Goal: Information Seeking & Learning: Learn about a topic

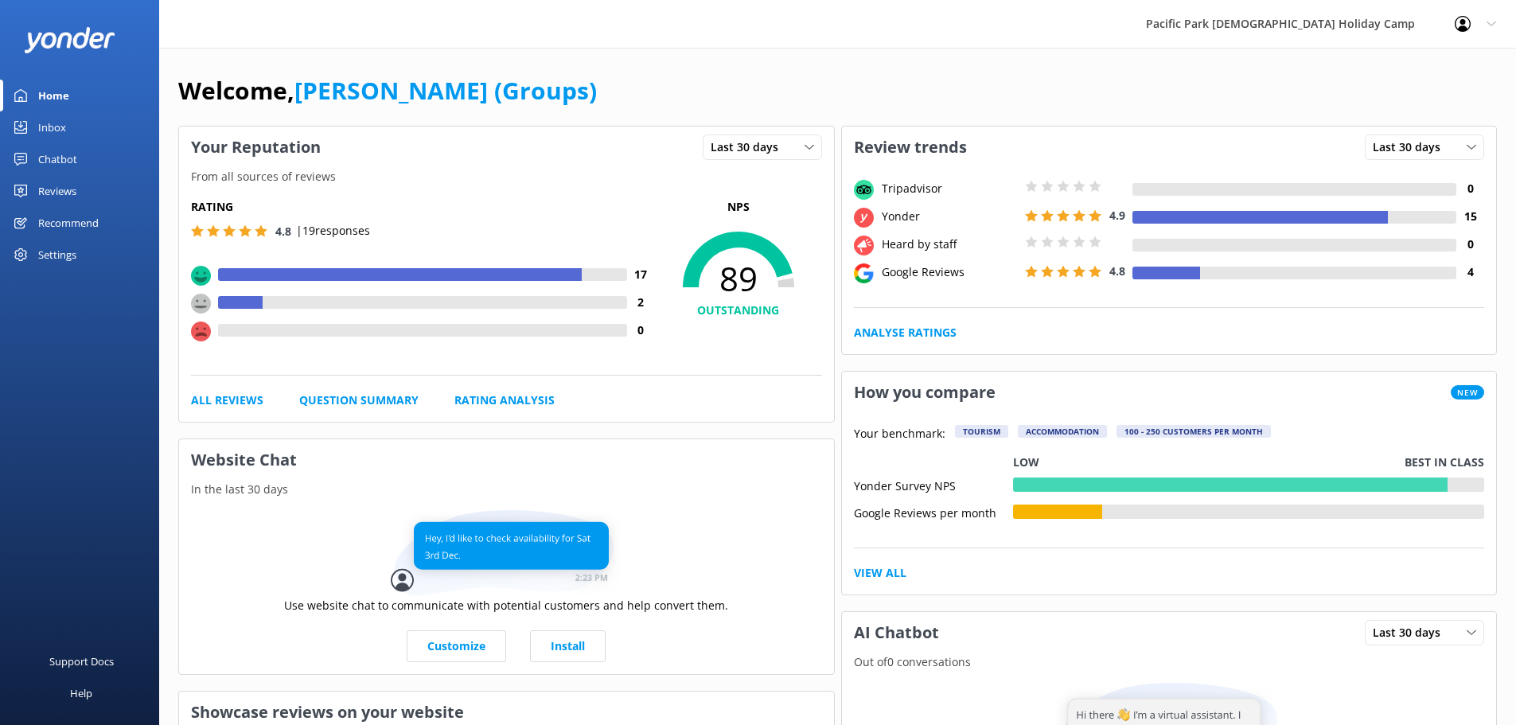
click at [60, 186] on div "Reviews" at bounding box center [57, 191] width 38 height 32
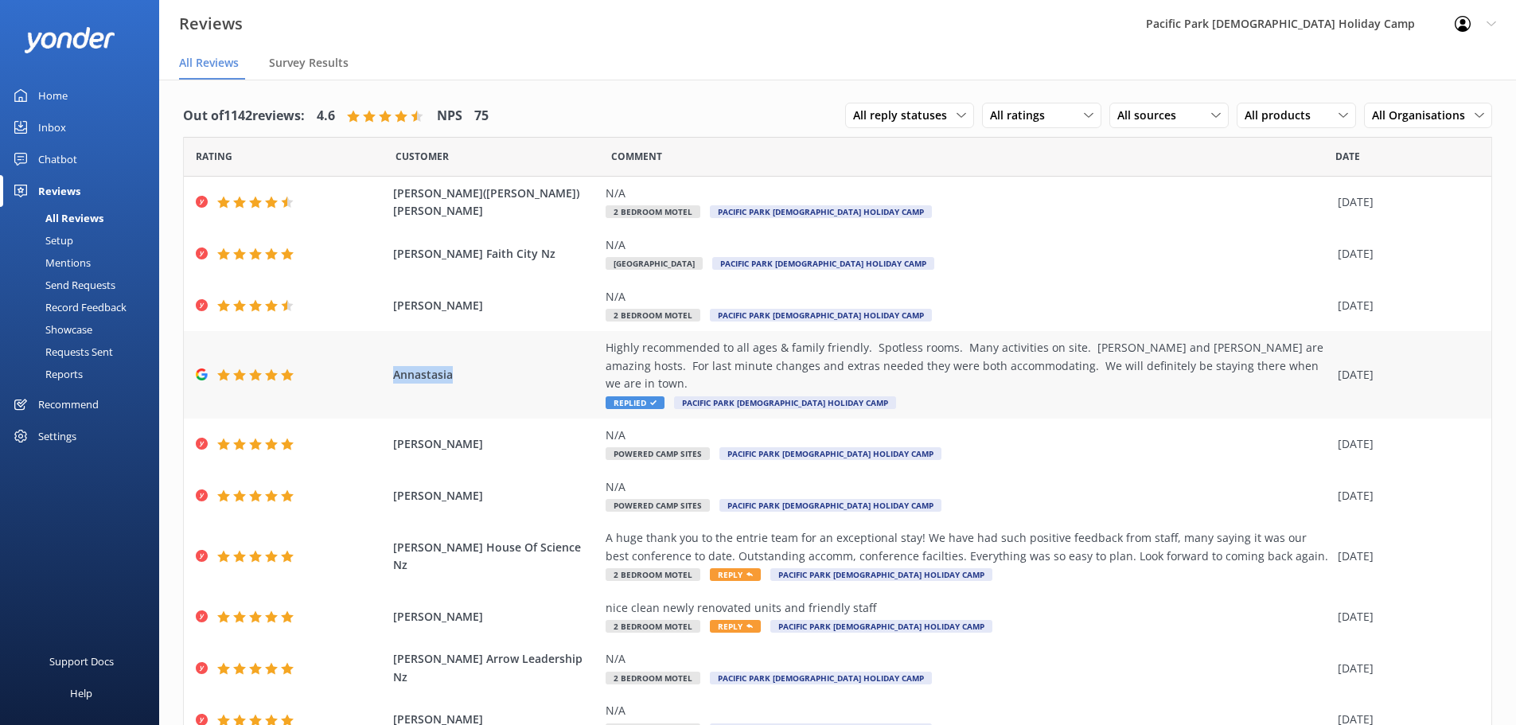
drag, startPoint x: 446, startPoint y: 367, endPoint x: 387, endPoint y: 368, distance: 58.9
click at [387, 368] on div "Annastasia Highly recommended to all ages & family friendly. Spotless rooms. Ma…" at bounding box center [838, 375] width 1308 height 88
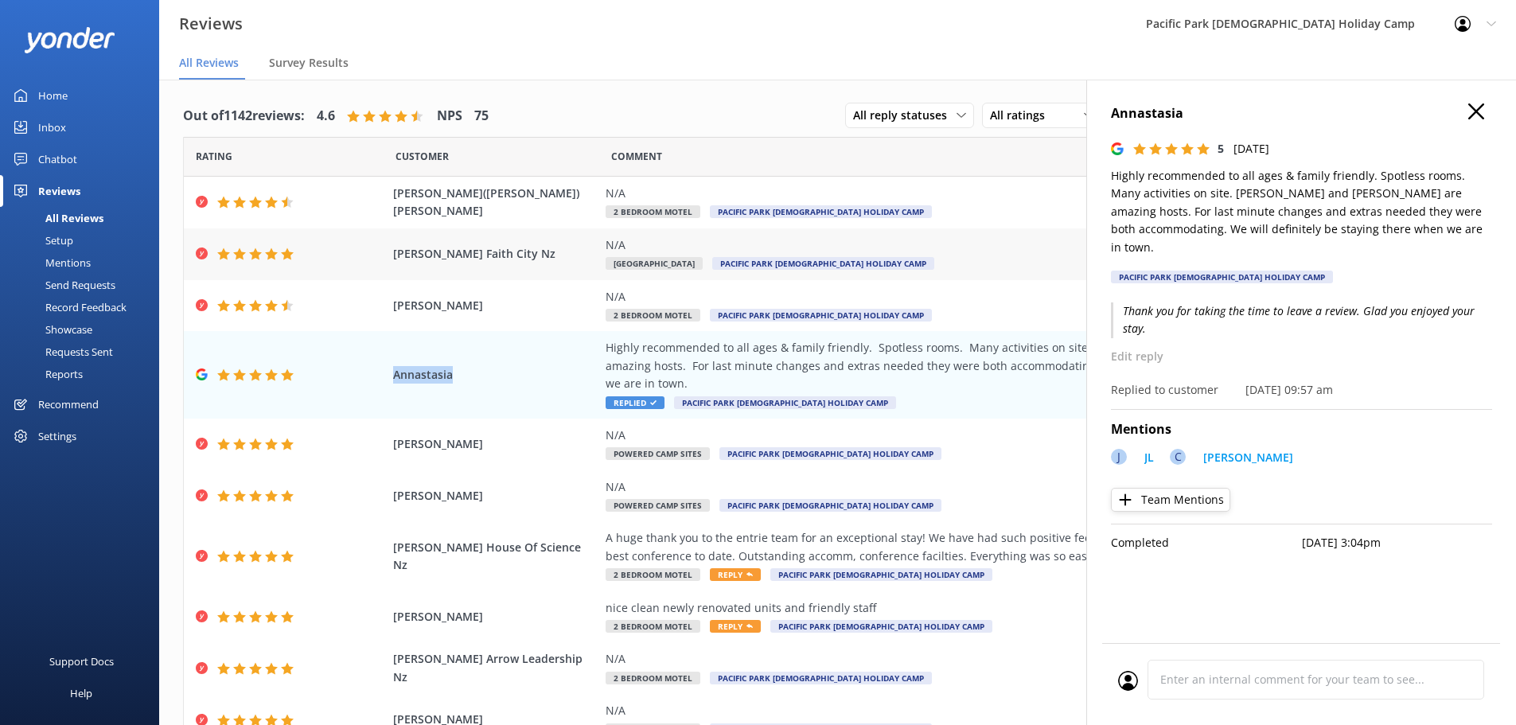
copy span "Annastasia"
